Goal: Download file/media

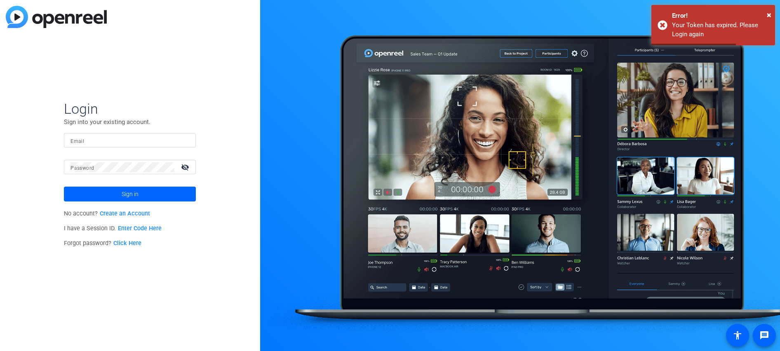
type input "[EMAIL_ADDRESS][DOMAIN_NAME]"
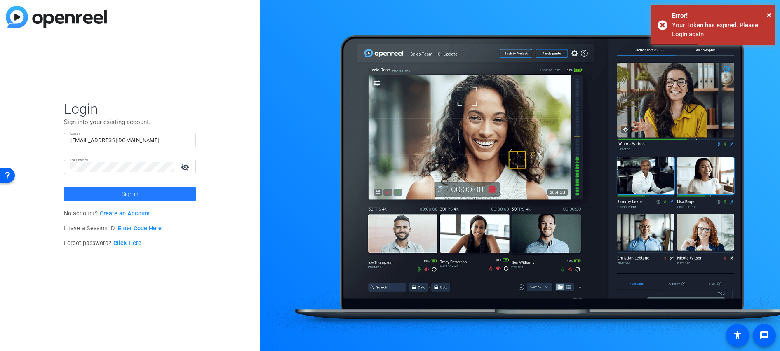
click at [165, 198] on span at bounding box center [130, 194] width 132 height 20
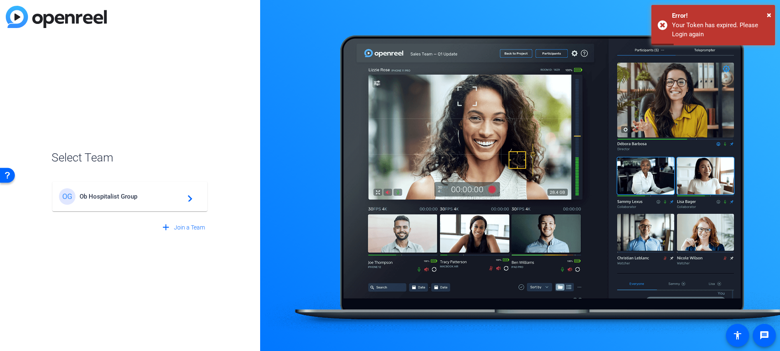
click at [165, 198] on span "Ob Hospitalist Group" at bounding box center [131, 196] width 103 height 7
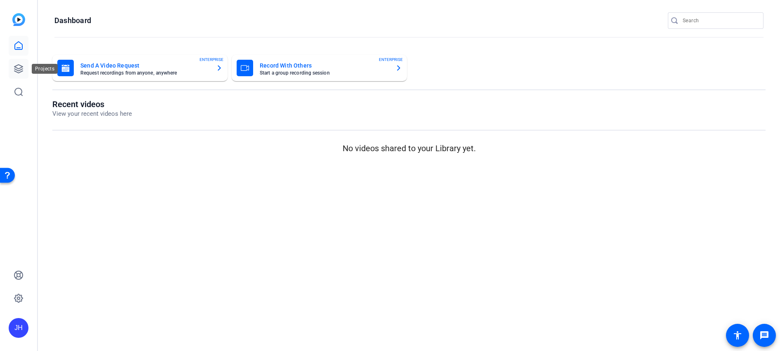
click at [22, 68] on icon at bounding box center [19, 69] width 10 height 10
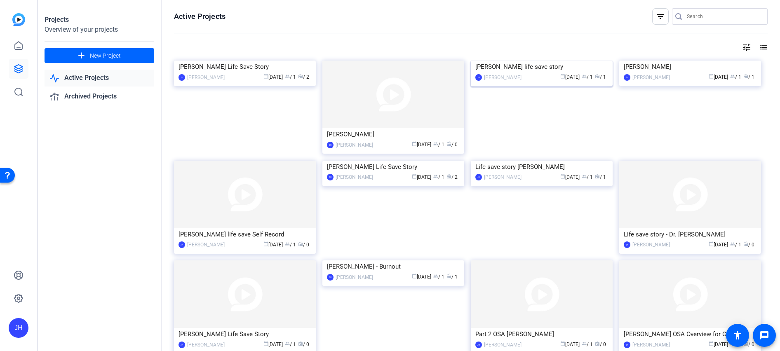
click at [533, 73] on div "[PERSON_NAME] life save story" at bounding box center [542, 67] width 133 height 12
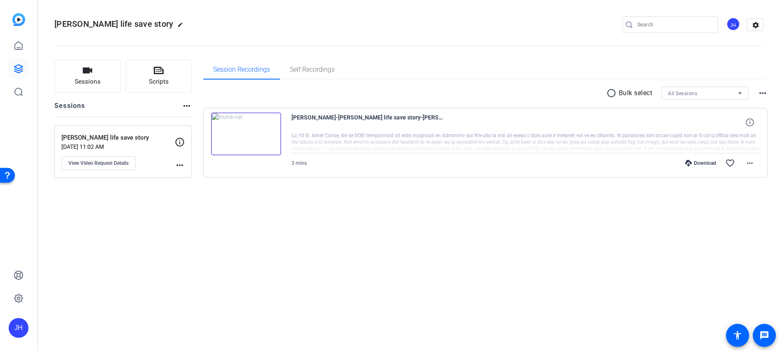
click at [707, 164] on div "Download" at bounding box center [700, 163] width 39 height 7
click at [750, 164] on mat-icon "more_horiz" at bounding box center [750, 163] width 10 height 10
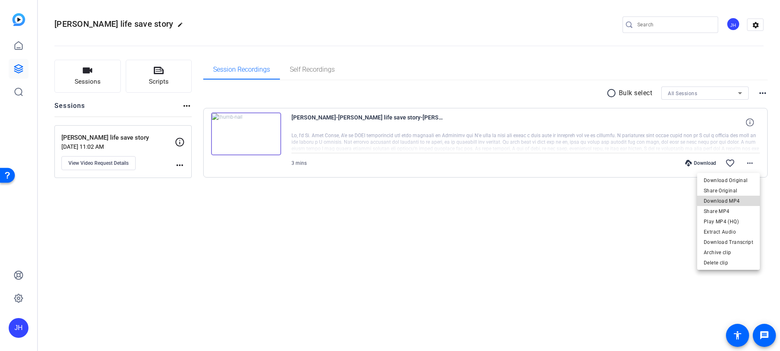
click at [732, 198] on span "Download MP4" at bounding box center [728, 201] width 49 height 10
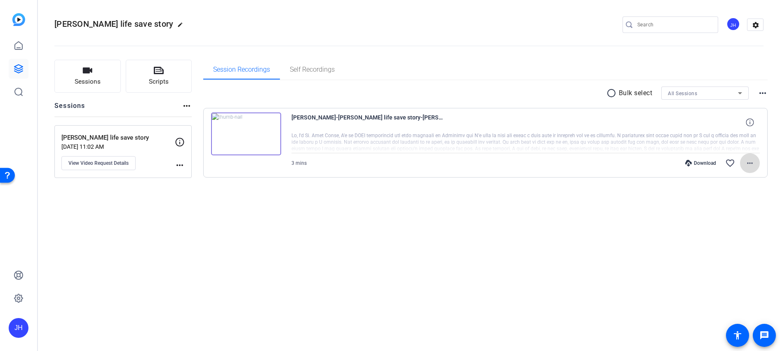
click at [751, 164] on mat-icon "more_horiz" at bounding box center [750, 163] width 10 height 10
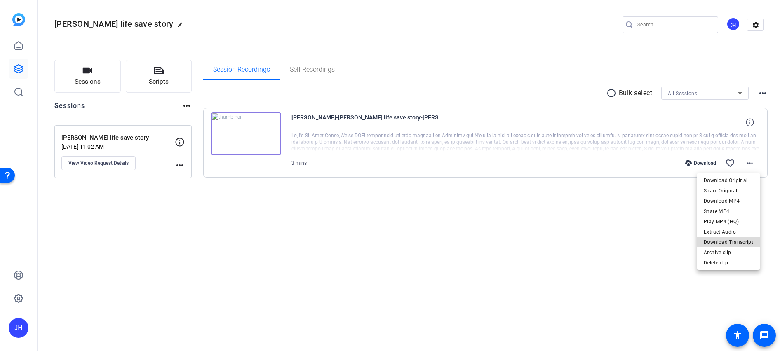
click at [738, 239] on span "Download Transcript" at bounding box center [728, 243] width 49 height 10
